Goal: Check status: Check status

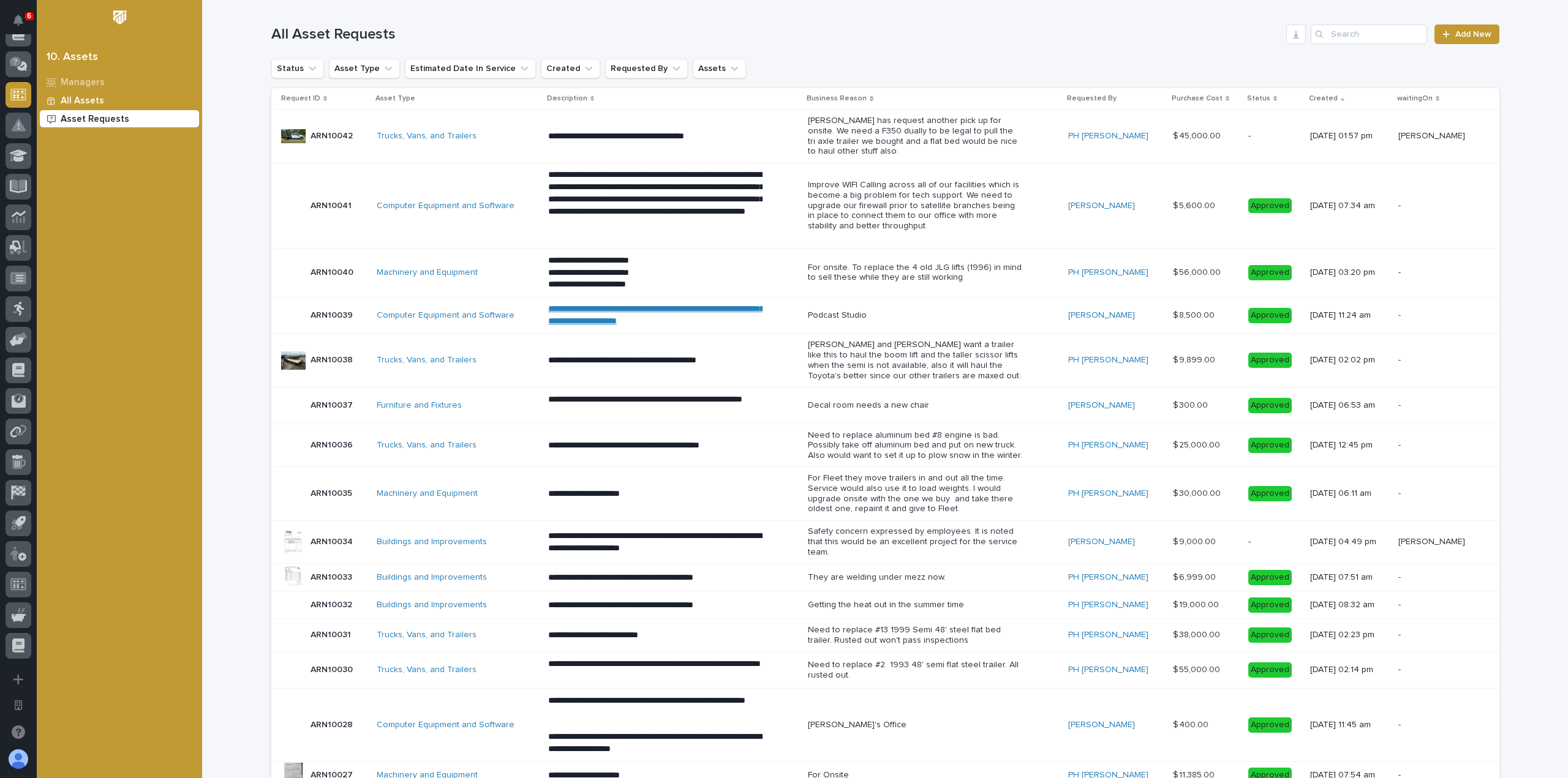
click at [105, 101] on div "All Assets" at bounding box center [119, 100] width 159 height 17
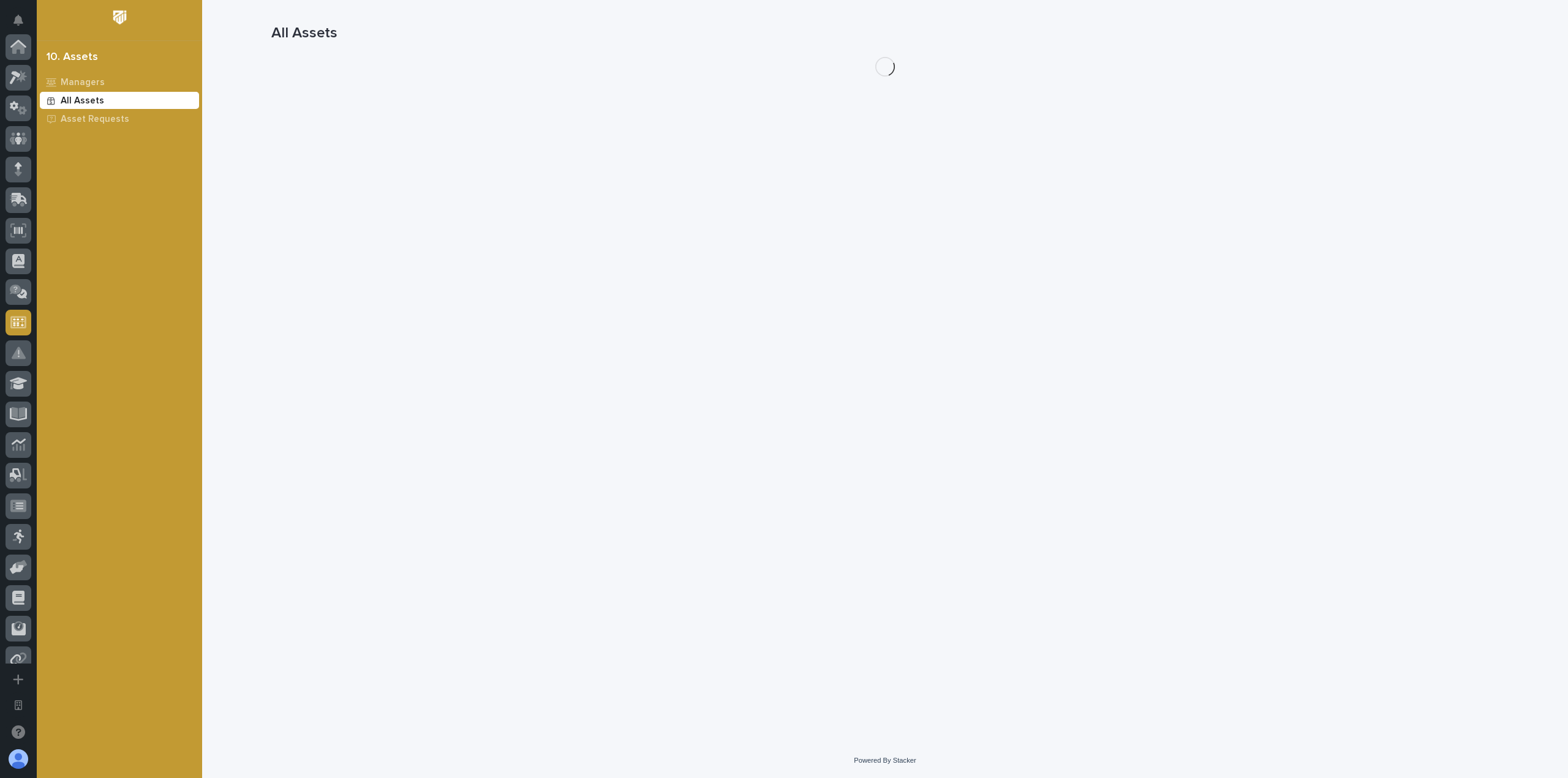
scroll to position [228, 0]
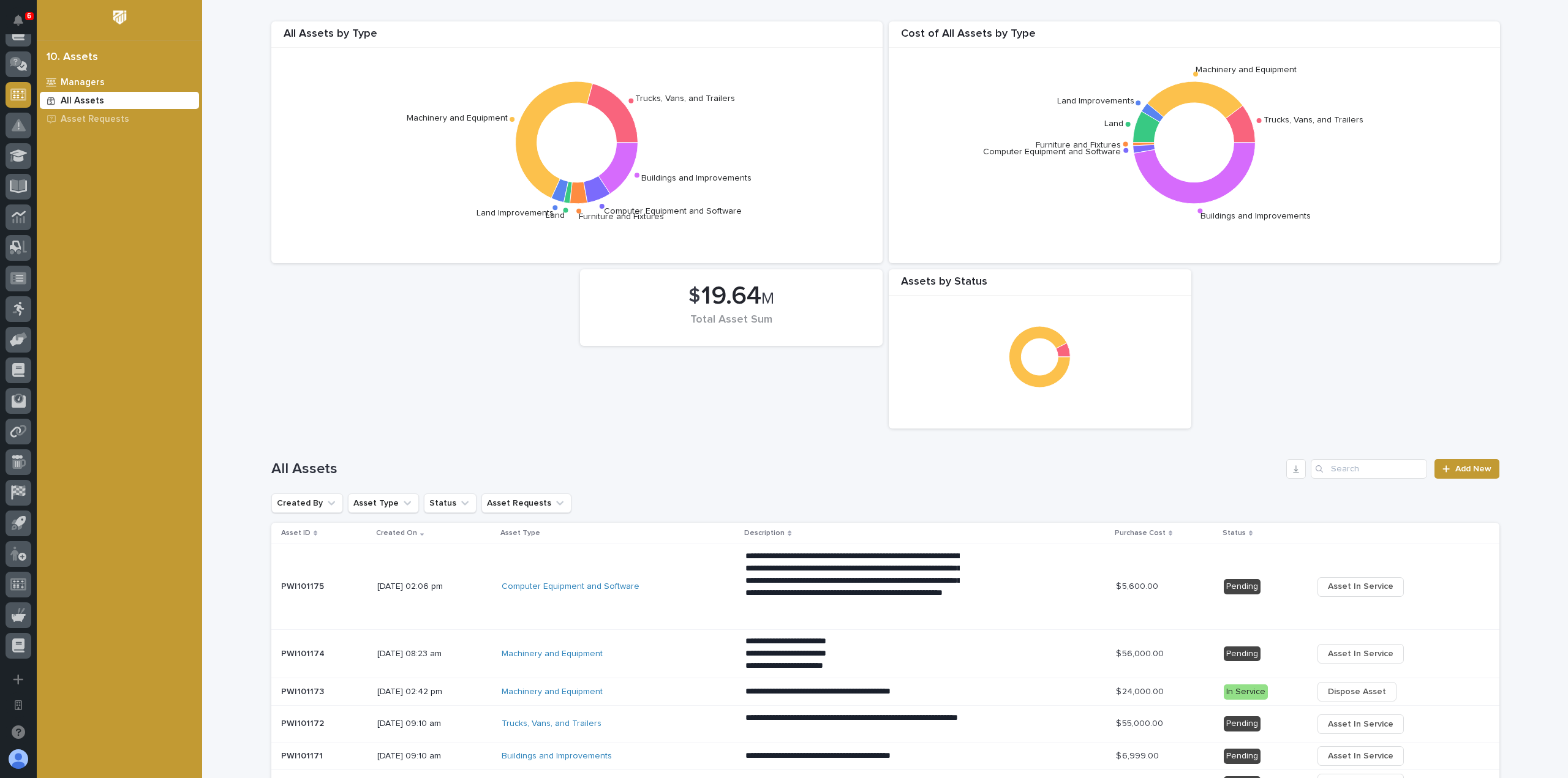
click at [109, 82] on div "Managers" at bounding box center [119, 82] width 159 height 17
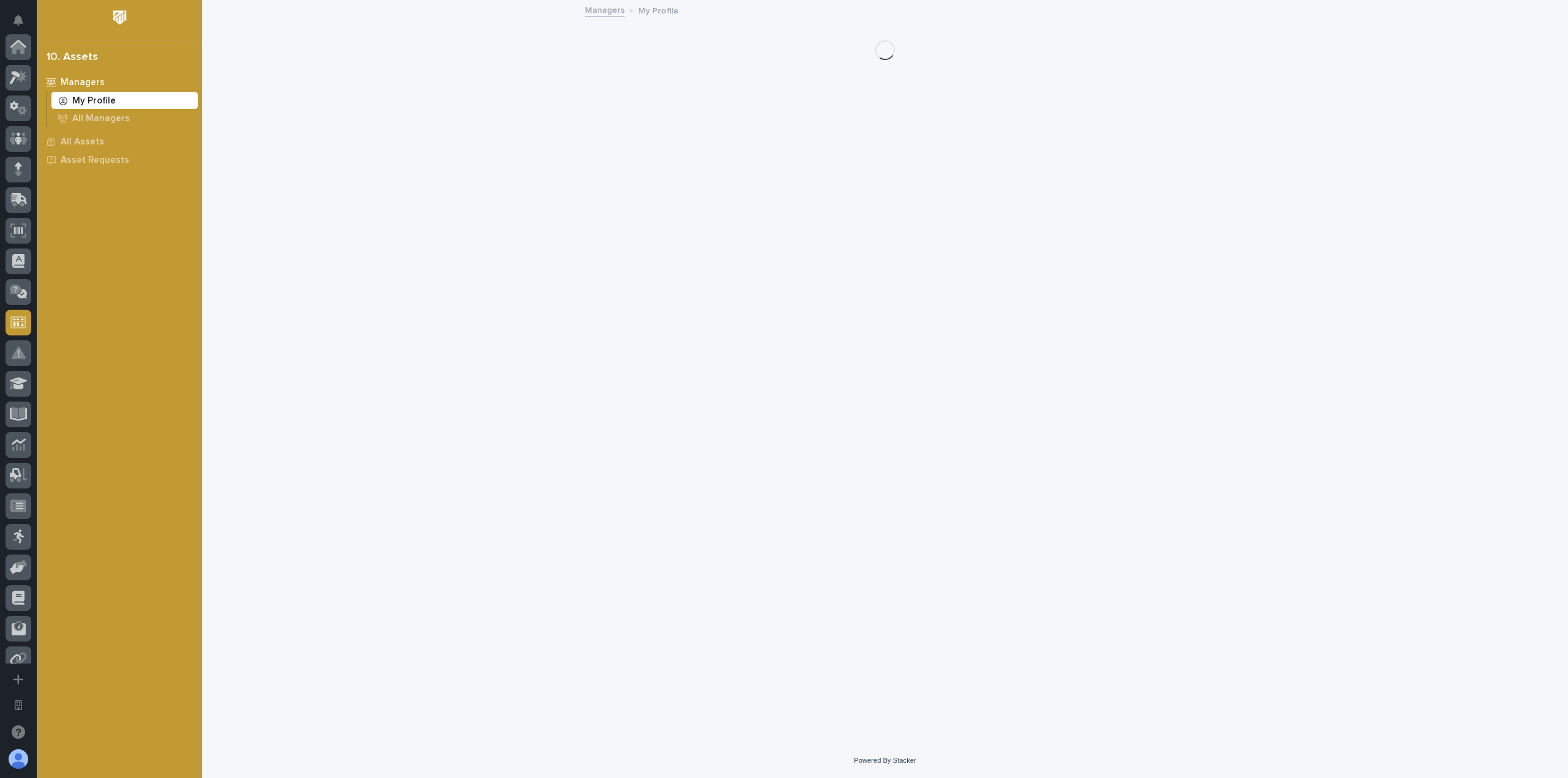
scroll to position [228, 0]
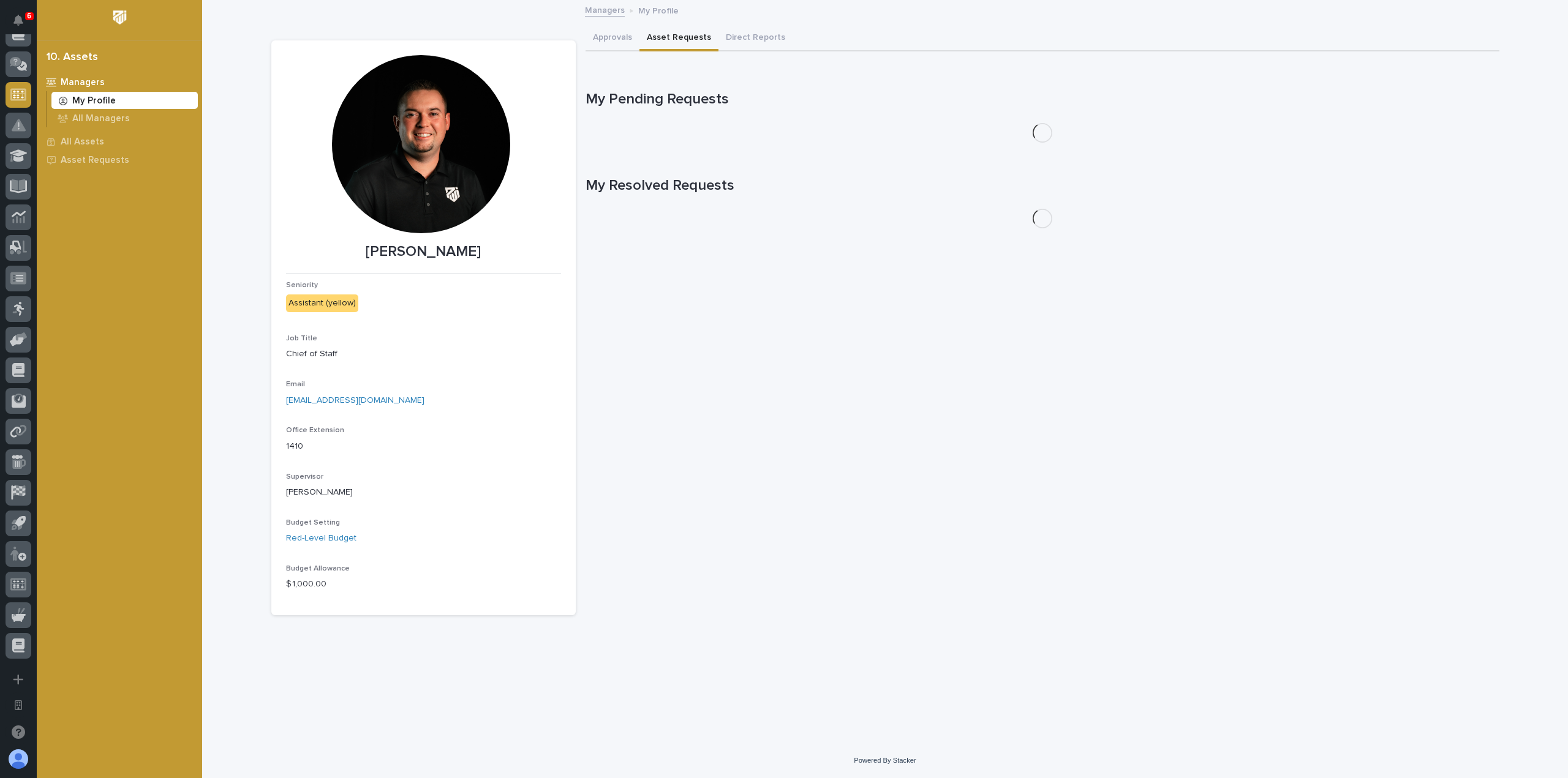
click at [689, 43] on button "Asset Requests" at bounding box center [679, 38] width 79 height 26
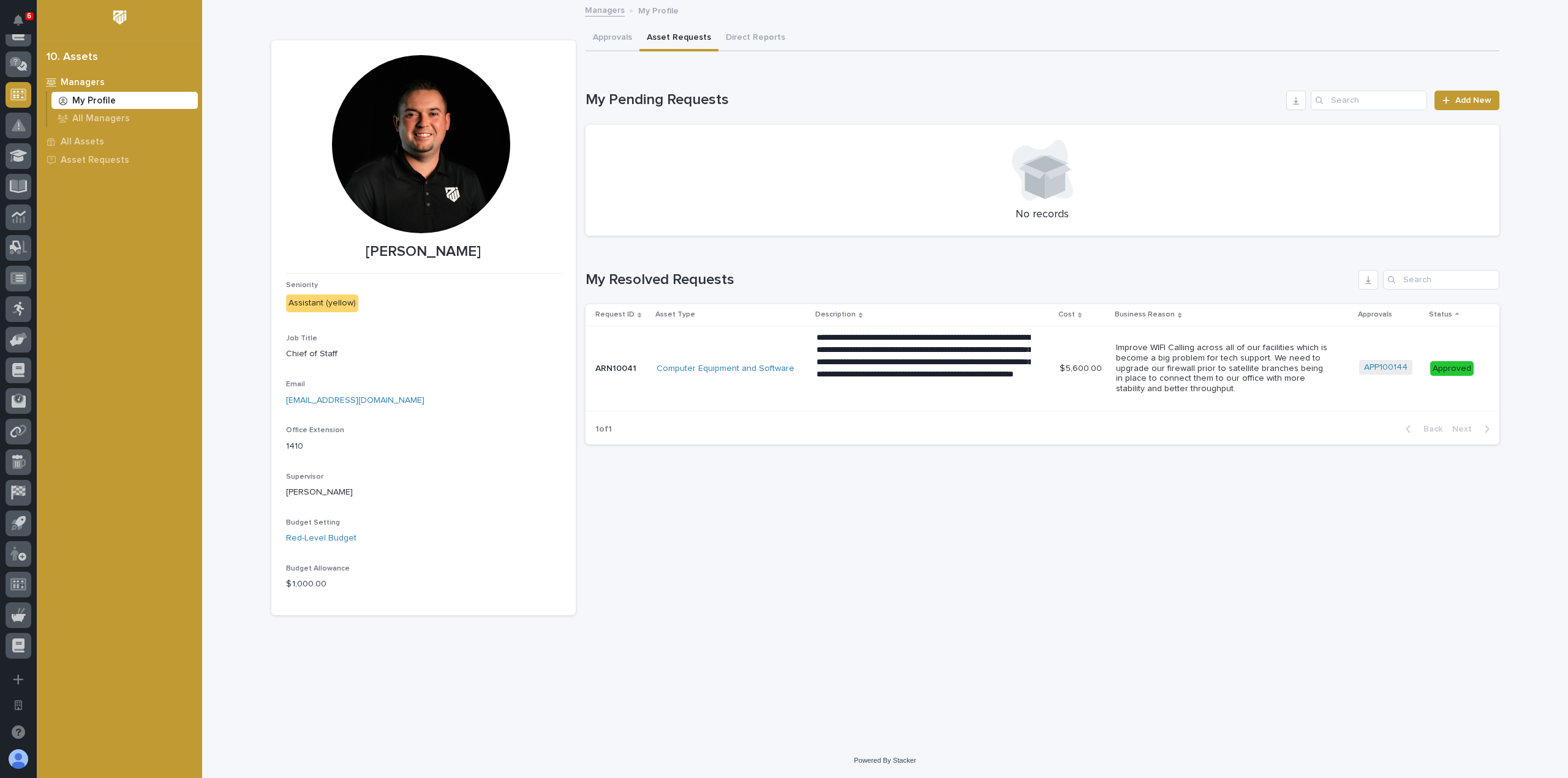
click at [628, 369] on p "ARN10041" at bounding box center [617, 368] width 43 height 13
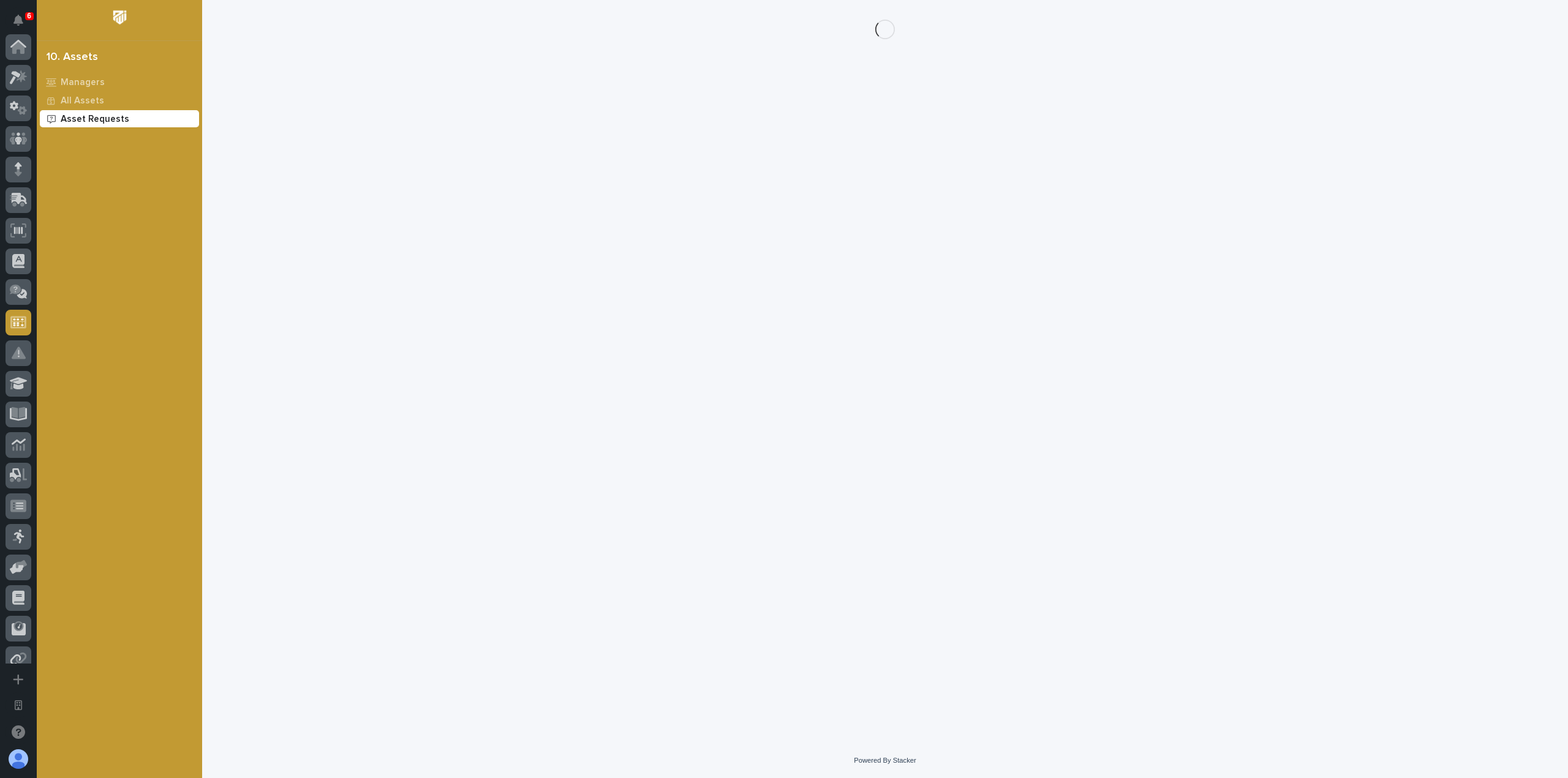
scroll to position [228, 0]
